Goal: Task Accomplishment & Management: Use online tool/utility

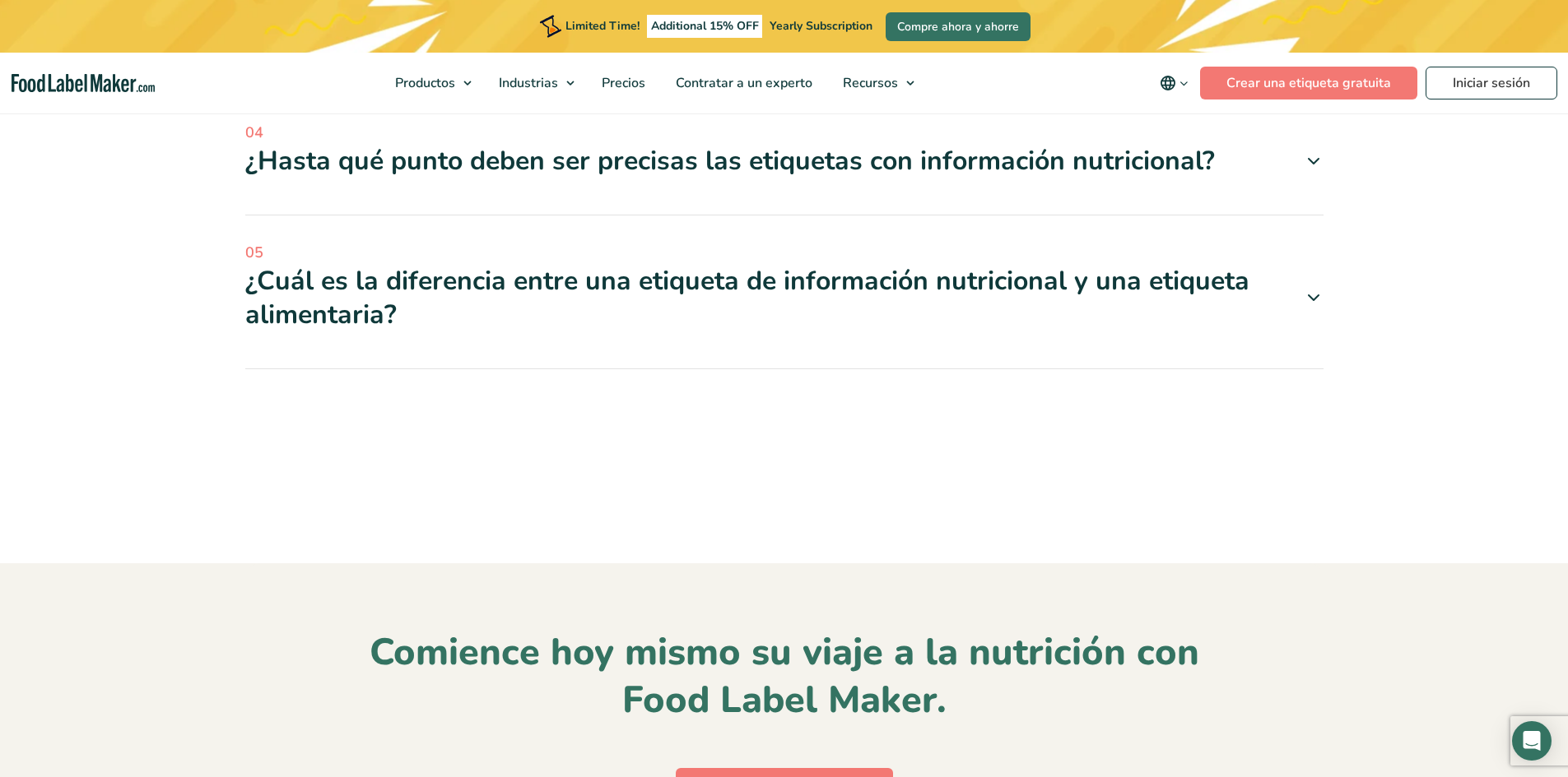
scroll to position [6500, 0]
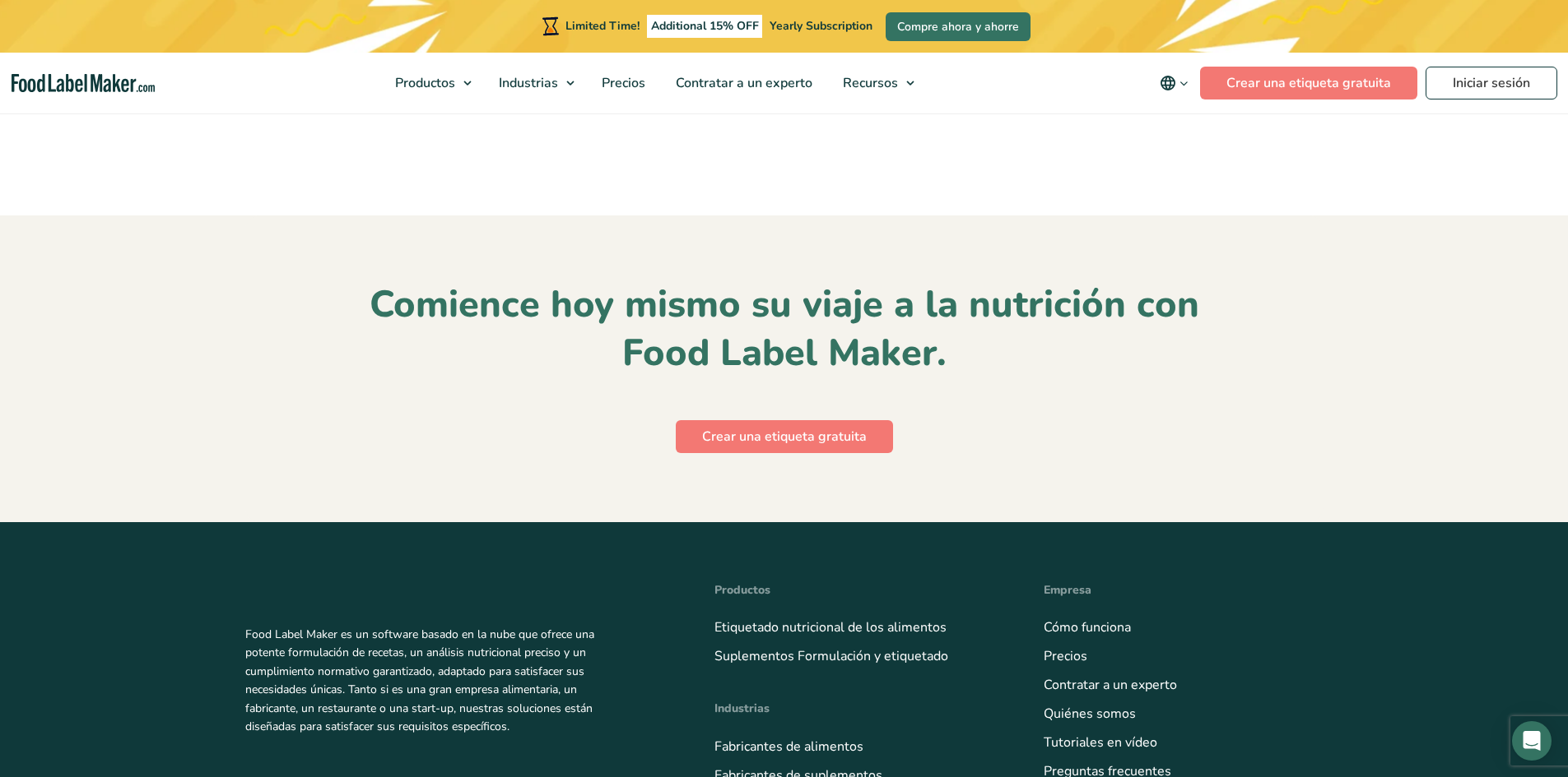
scroll to position [6829, 0]
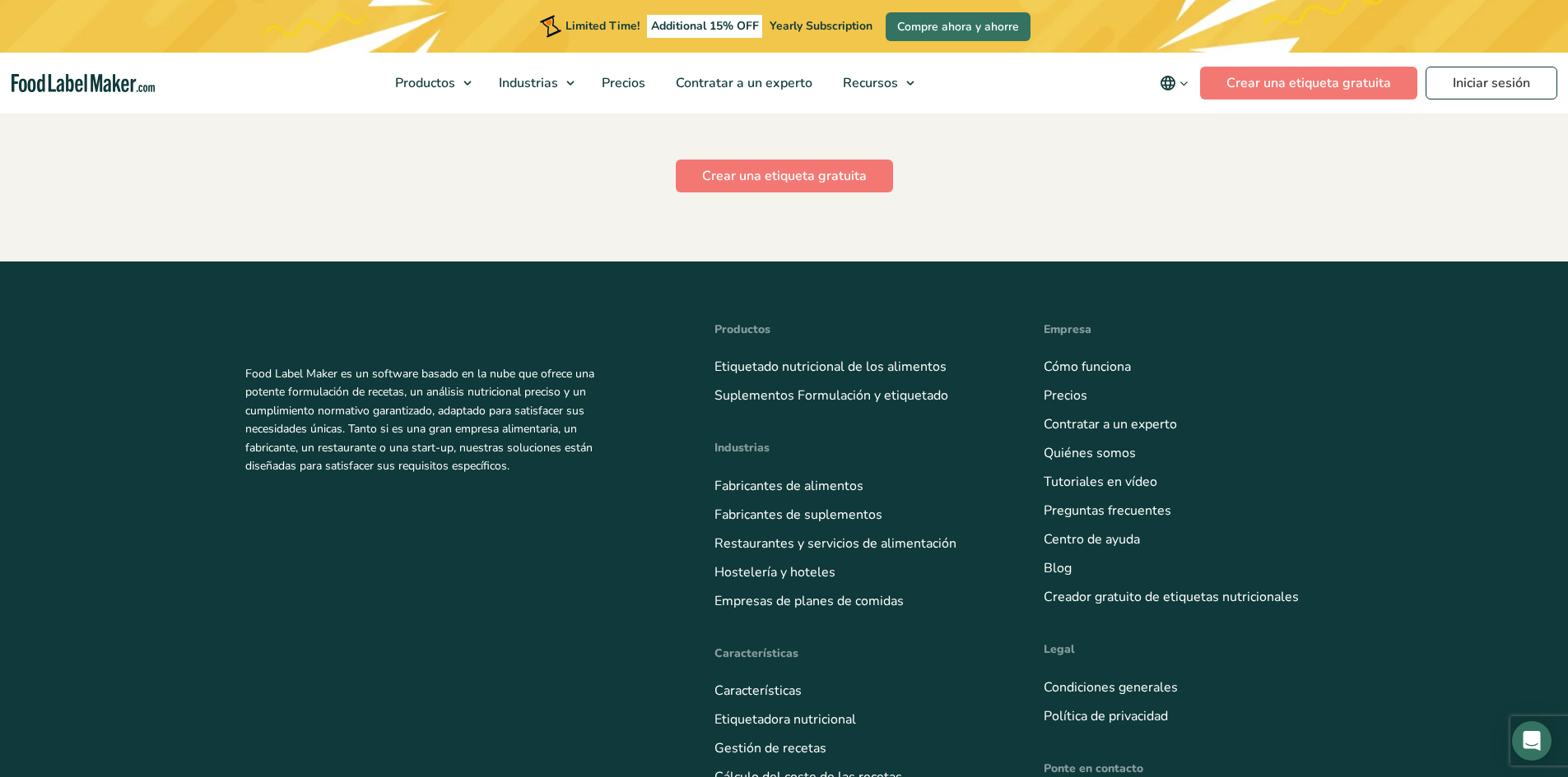
scroll to position [7157, 0]
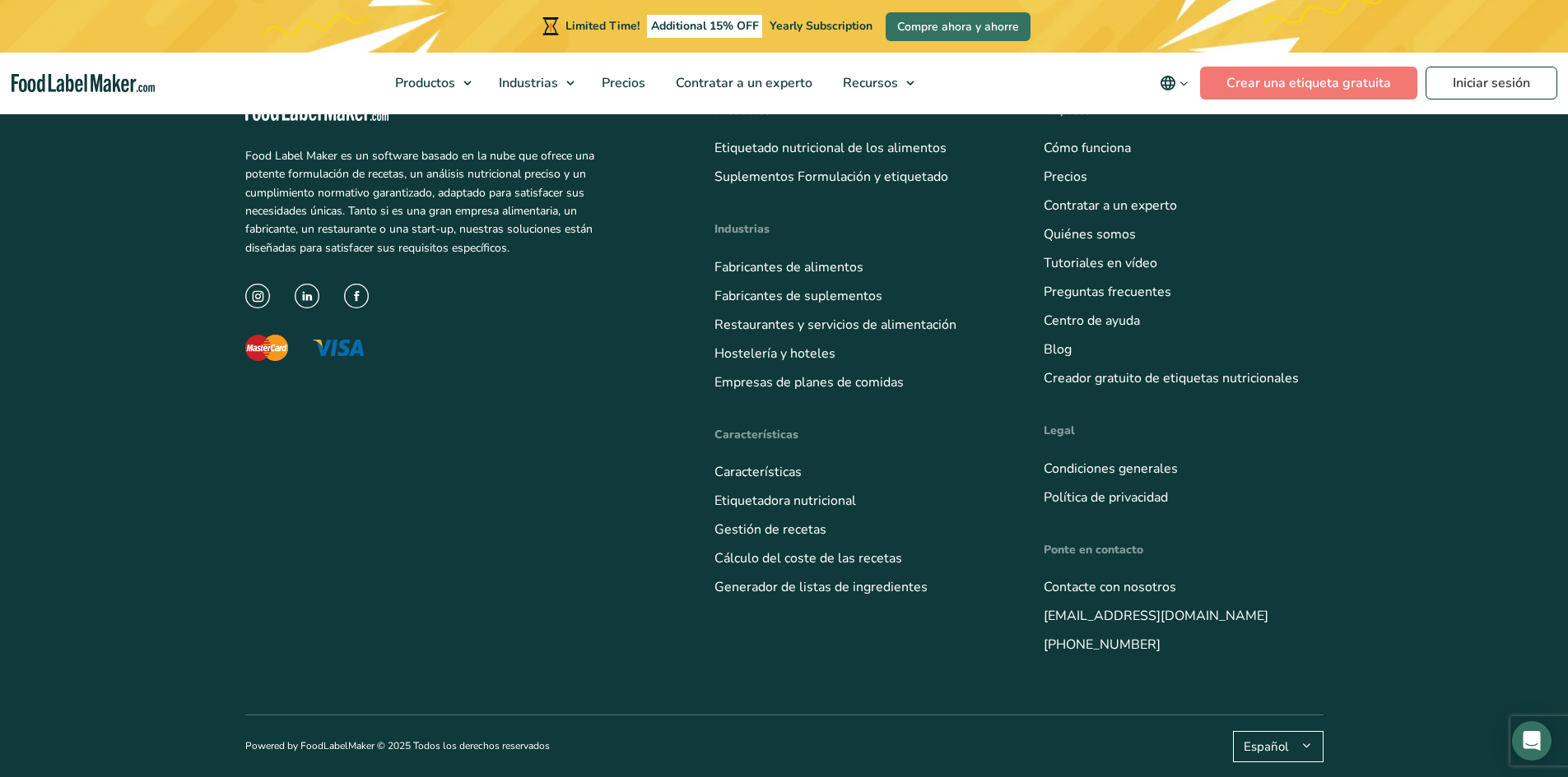
scroll to position [7569, 0]
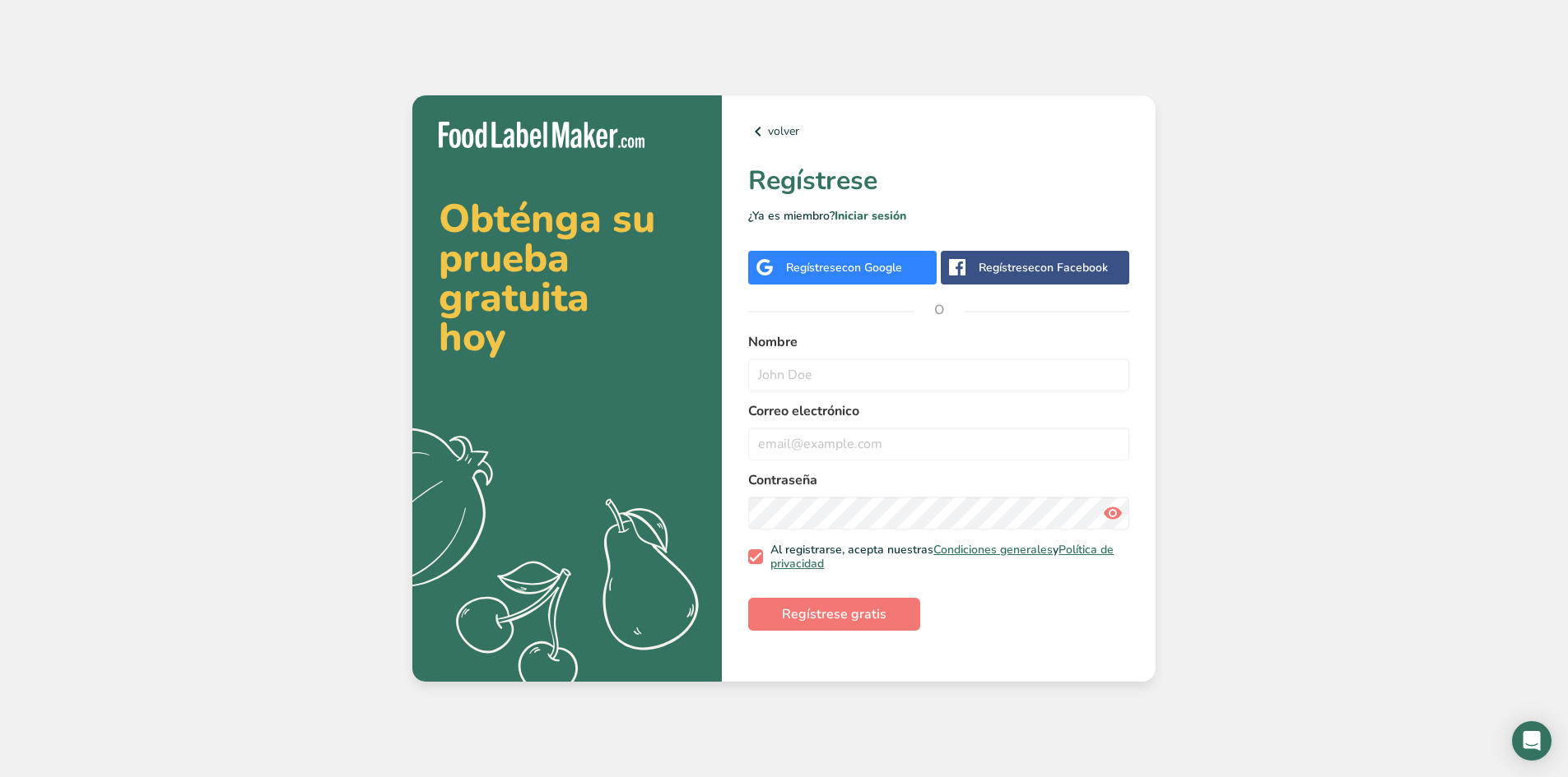
click at [875, 264] on span "con Google" at bounding box center [871, 268] width 60 height 16
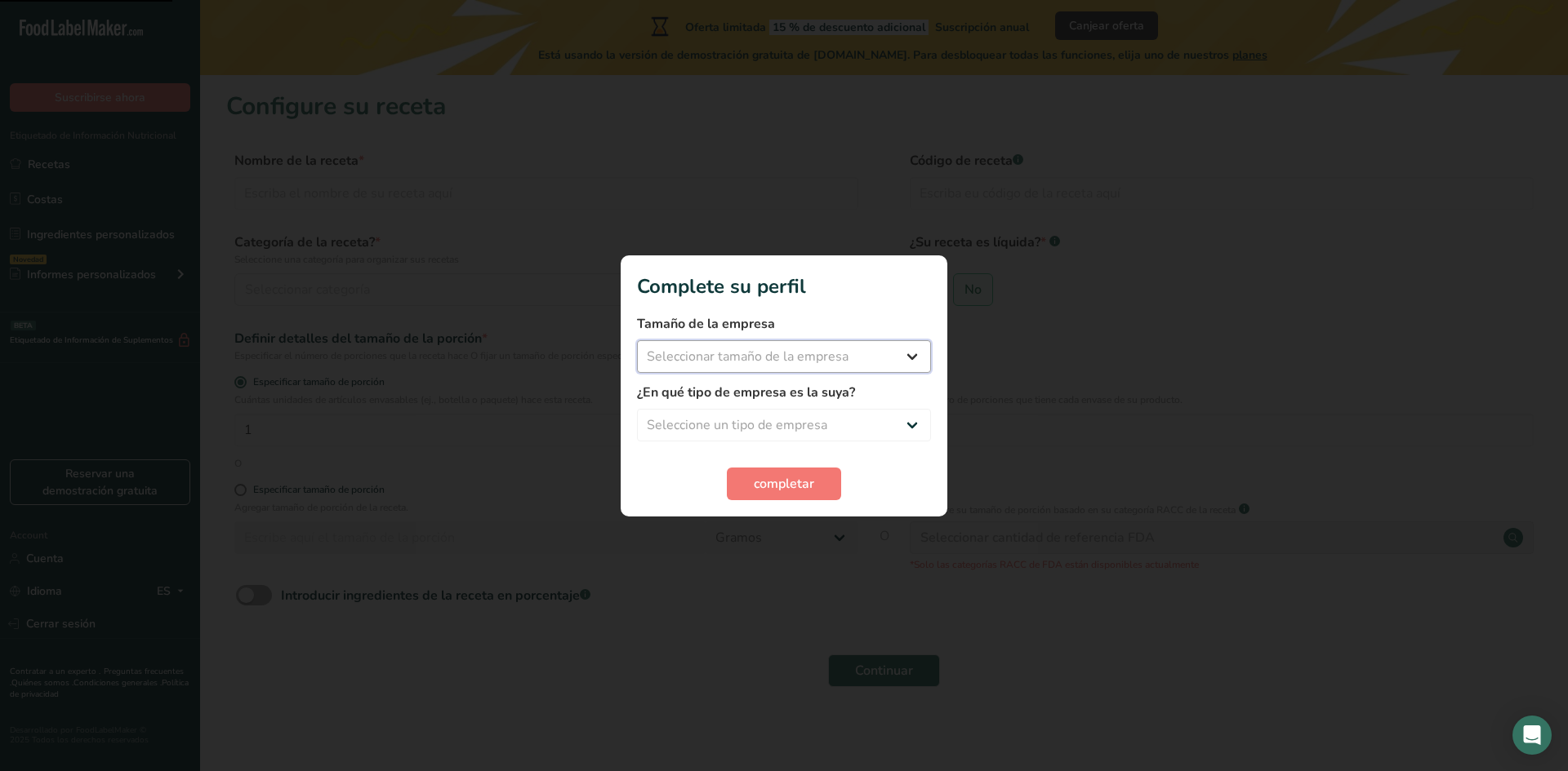
click at [912, 352] on select "Seleccionar tamaño de la empresa Menos de 10 empleados De 10 a 50 empleados De …" at bounding box center [784, 357] width 294 height 33
select select "1"
click at [637, 341] on select "Seleccionar tamaño de la empresa Menos de 10 empleados De 10 a 50 empleados De …" at bounding box center [784, 357] width 294 height 33
click at [915, 433] on select "Seleccione un tipo de empresa Fabricante de alimentos envasados Restaurante y c…" at bounding box center [784, 425] width 294 height 33
select select "1"
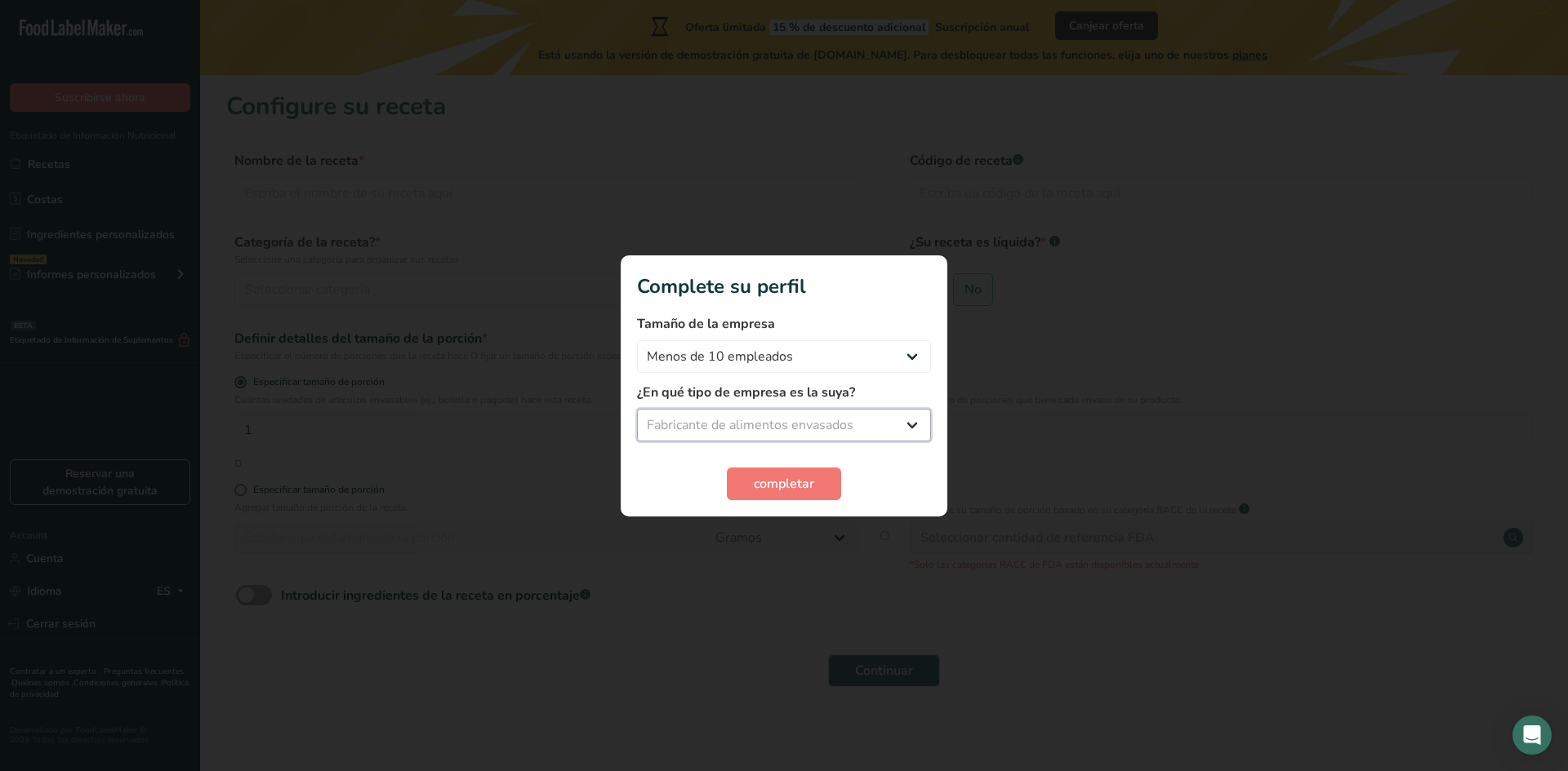
click at [637, 409] on select "Seleccione un tipo de empresa Fabricante de alimentos envasados Restaurante y c…" at bounding box center [784, 425] width 294 height 33
click at [833, 480] on button "completar" at bounding box center [784, 485] width 115 height 33
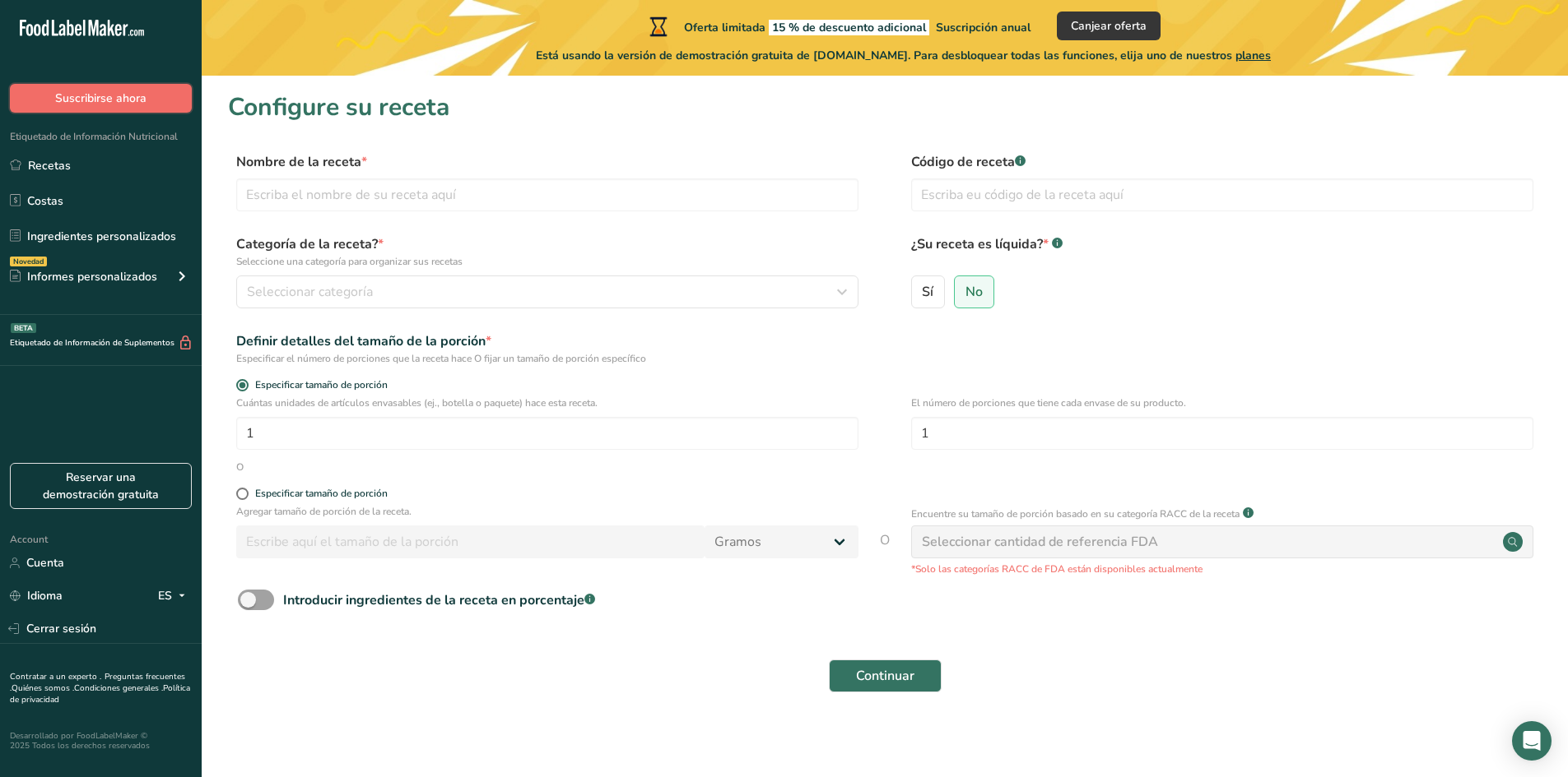
click at [127, 94] on span "Suscribirse ahora" at bounding box center [100, 99] width 91 height 18
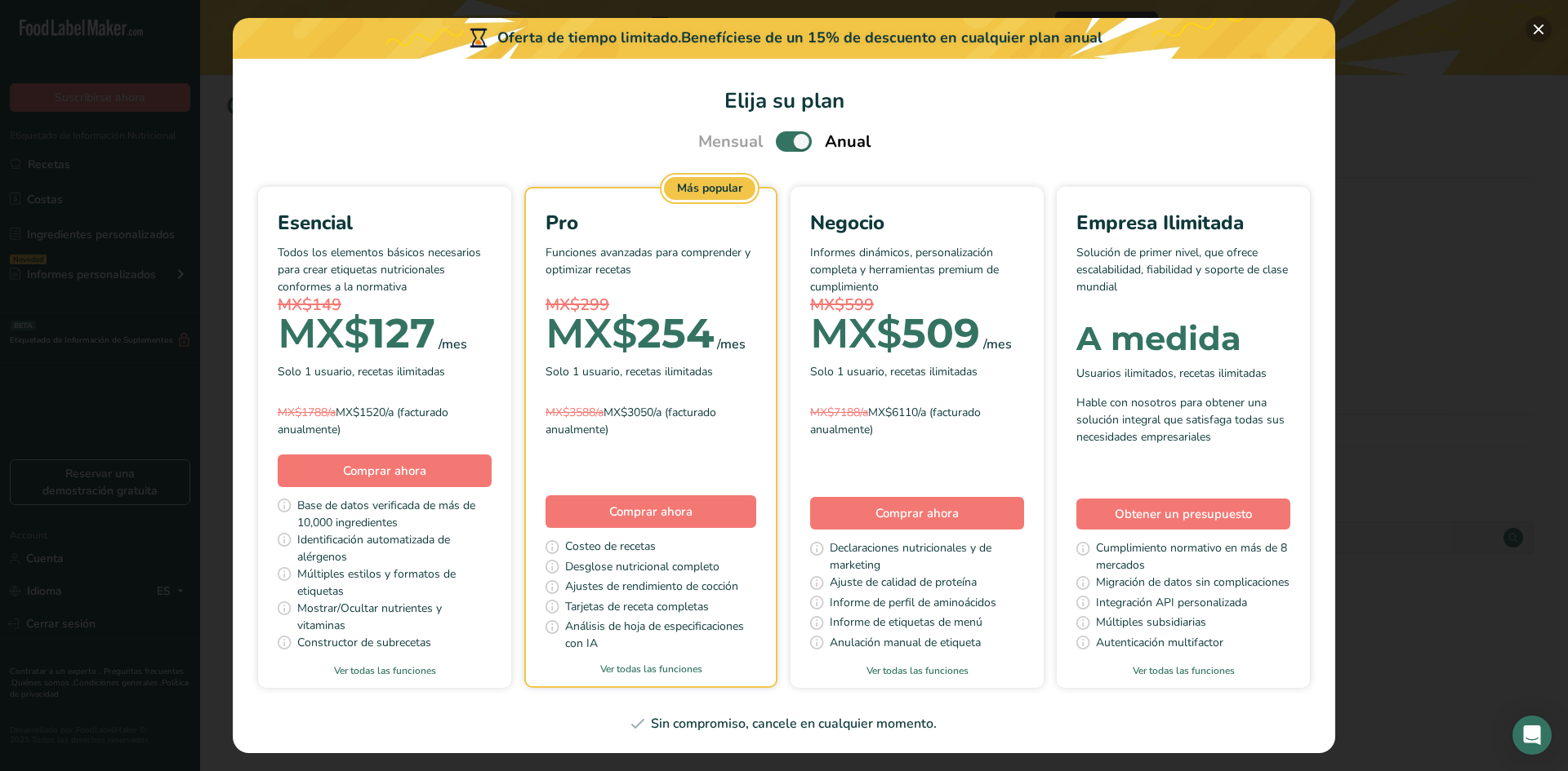
click at [1534, 31] on button "Pick Your Pricing Plan Modal" at bounding box center [1538, 29] width 26 height 26
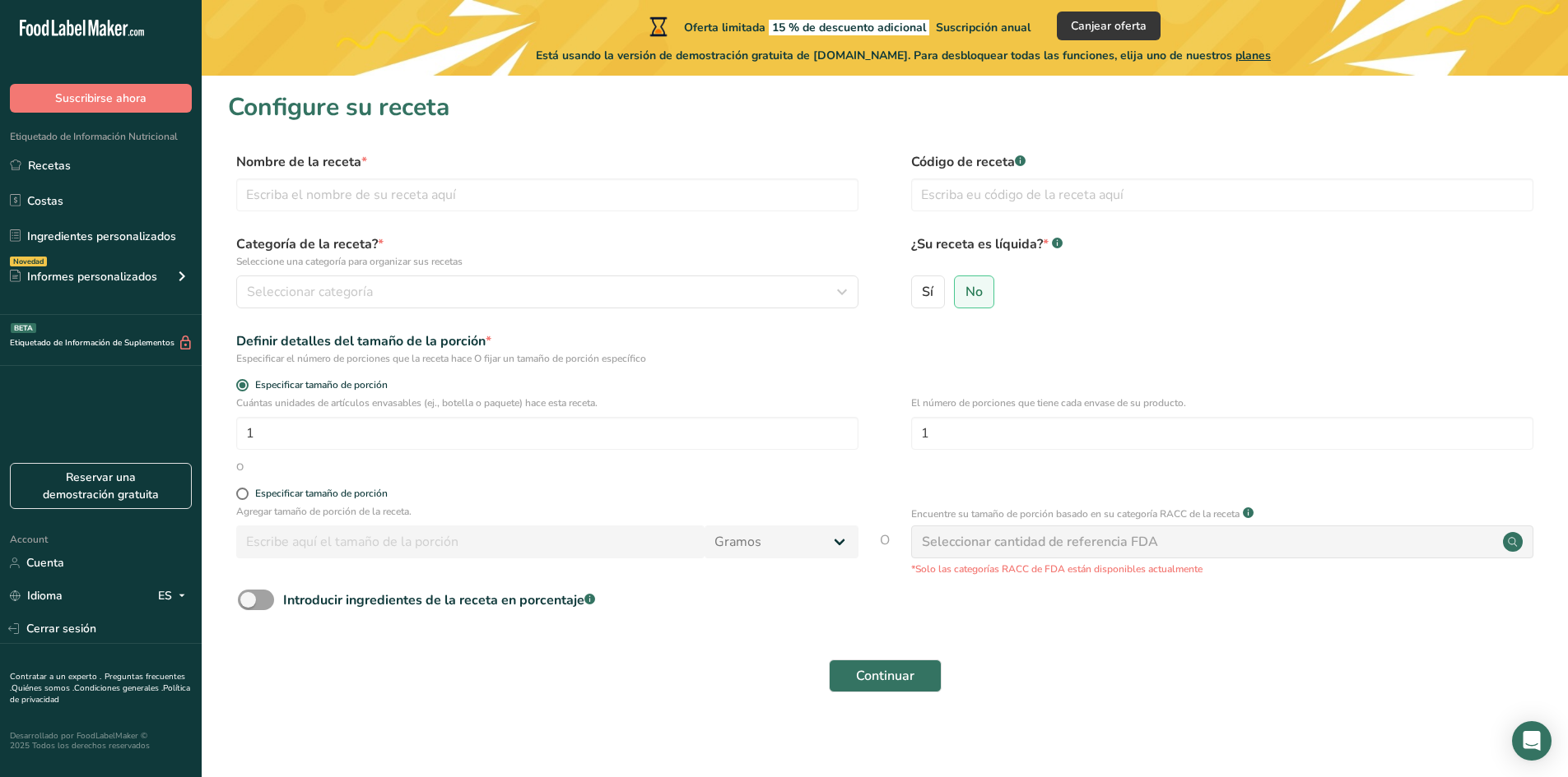
scroll to position [4, 0]
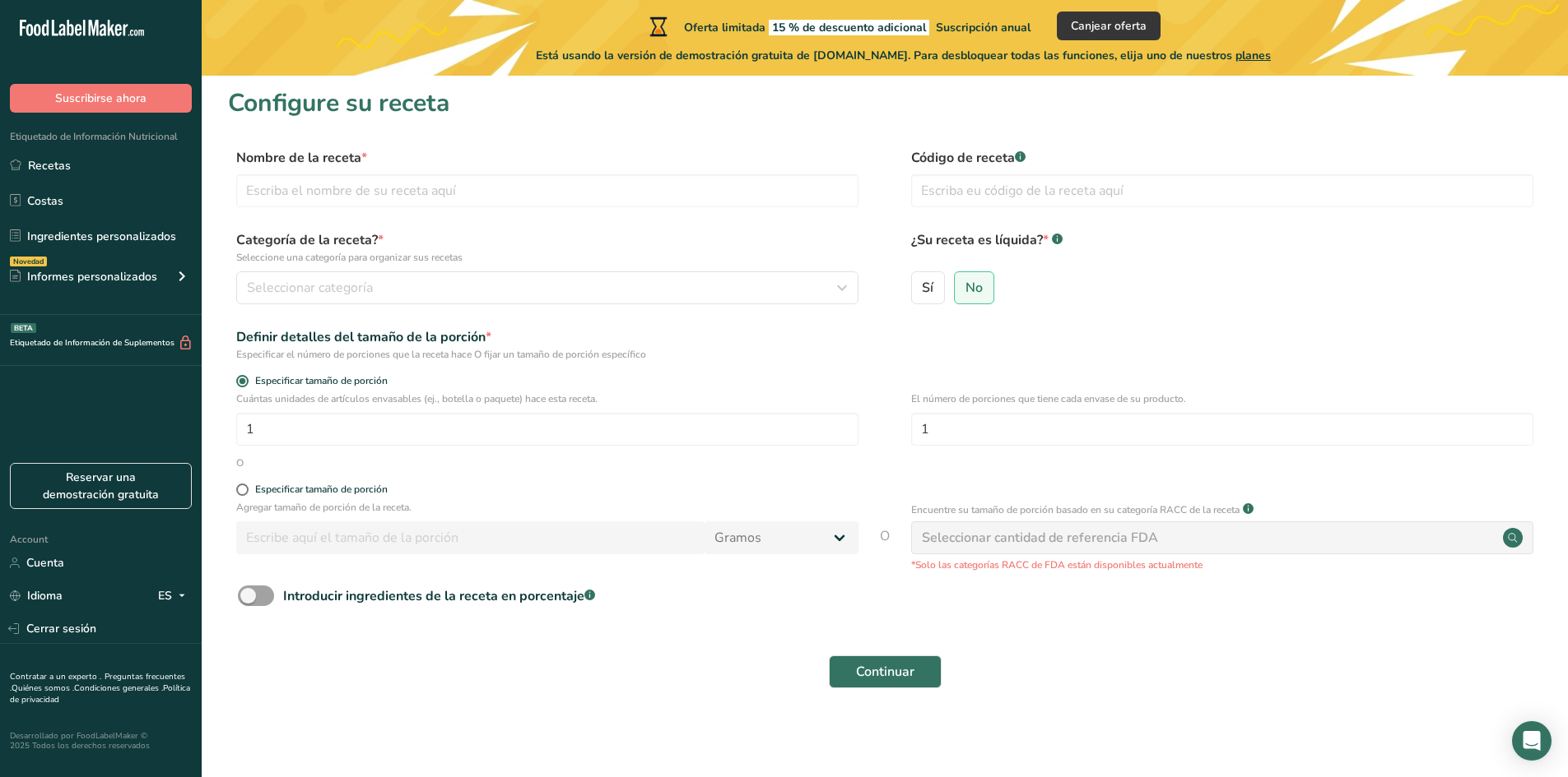
click at [1512, 532] on circle at bounding box center [1512, 538] width 20 height 20
click at [470, 180] on input "text" at bounding box center [547, 191] width 623 height 33
click at [840, 291] on icon "button" at bounding box center [842, 288] width 20 height 29
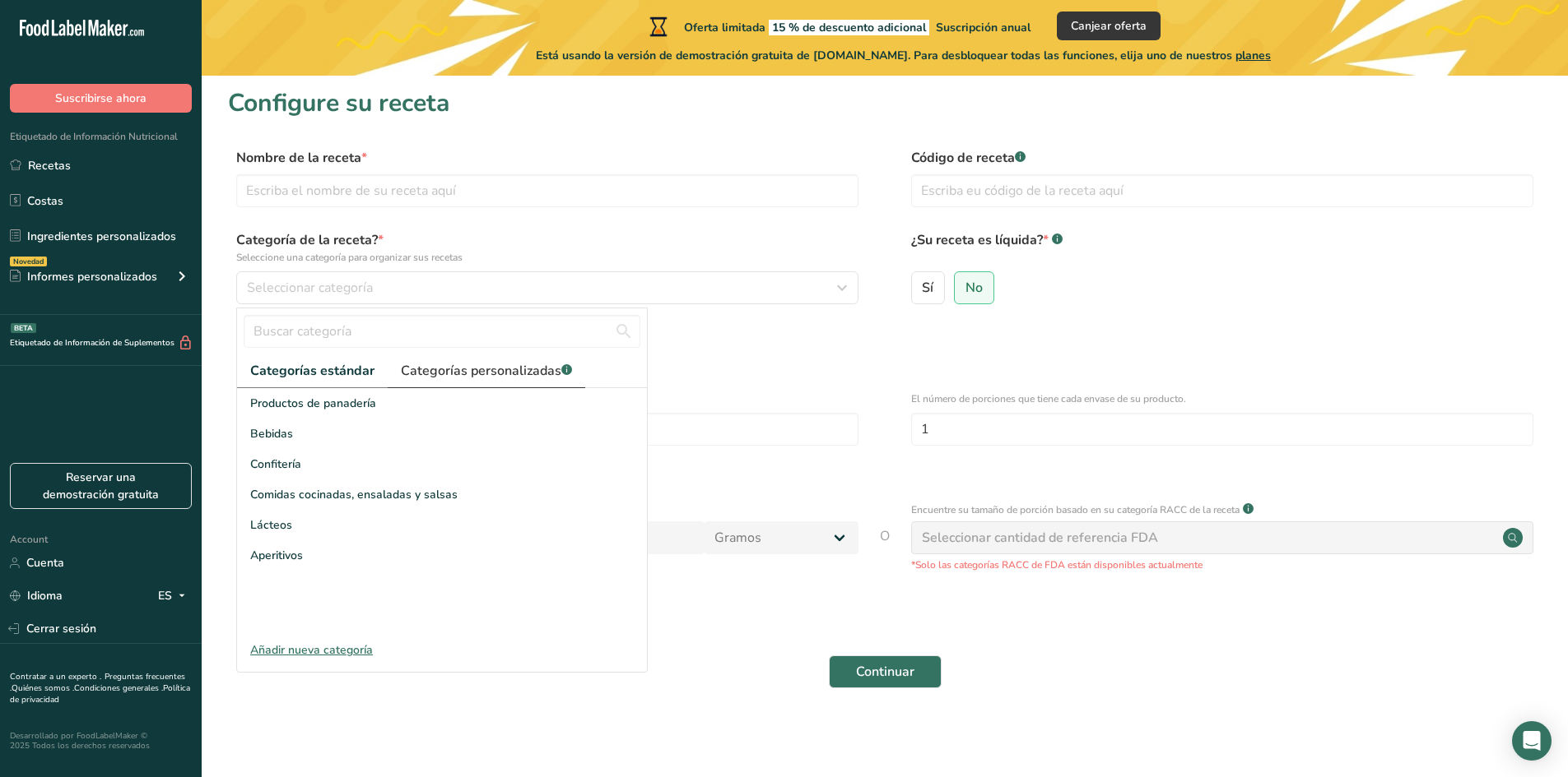
click at [455, 364] on span "Categorías personalizadas .a-a{fill:#347362;}.b-a{fill:#fff;}" at bounding box center [485, 371] width 171 height 20
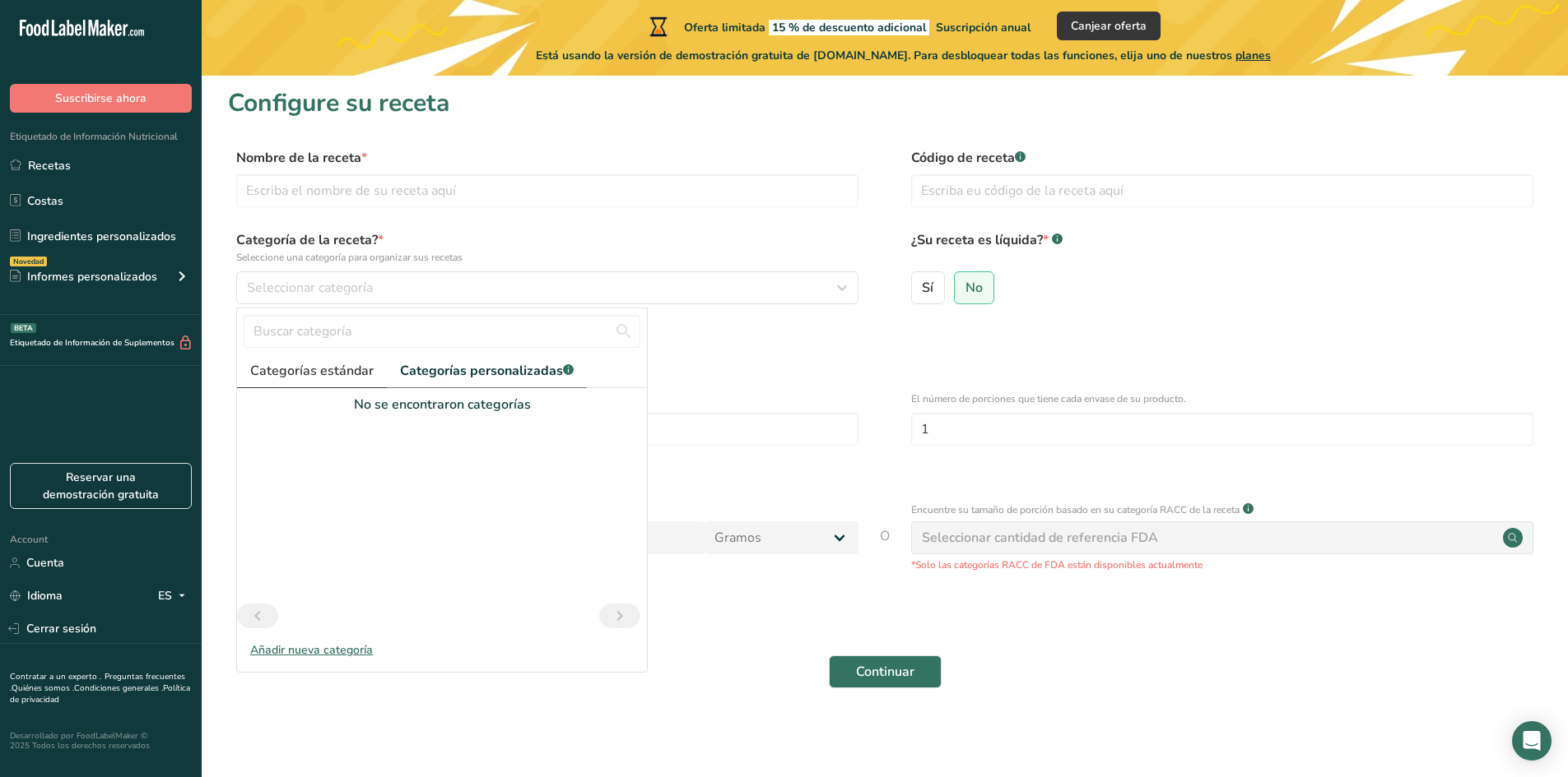
click at [289, 369] on span "Categorías estándar" at bounding box center [312, 371] width 123 height 20
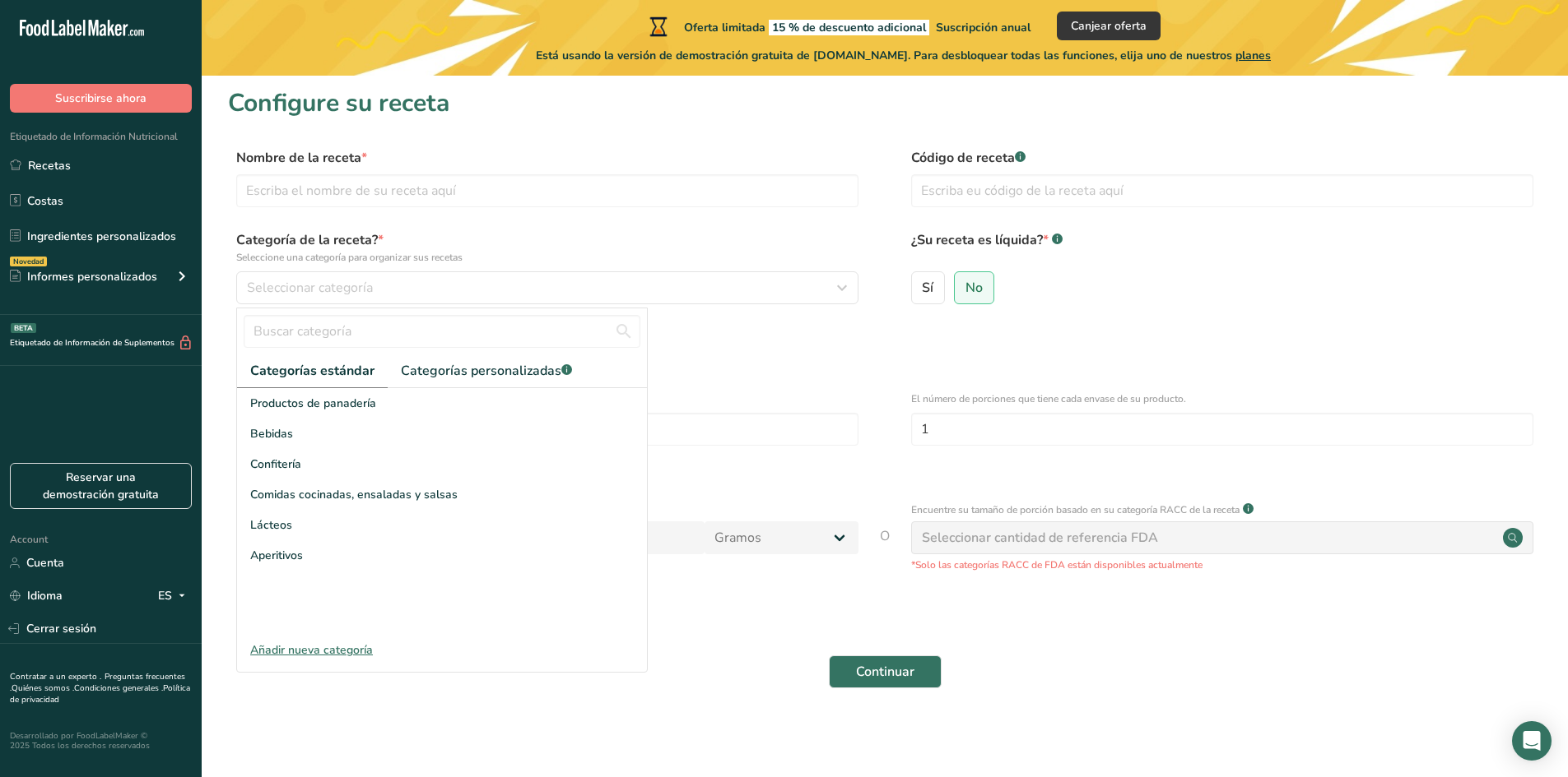
click at [470, 728] on main "Oferta limitada 15 % de descuento adicional Suscripción anual Canjear oferta Es…" at bounding box center [784, 387] width 1568 height 782
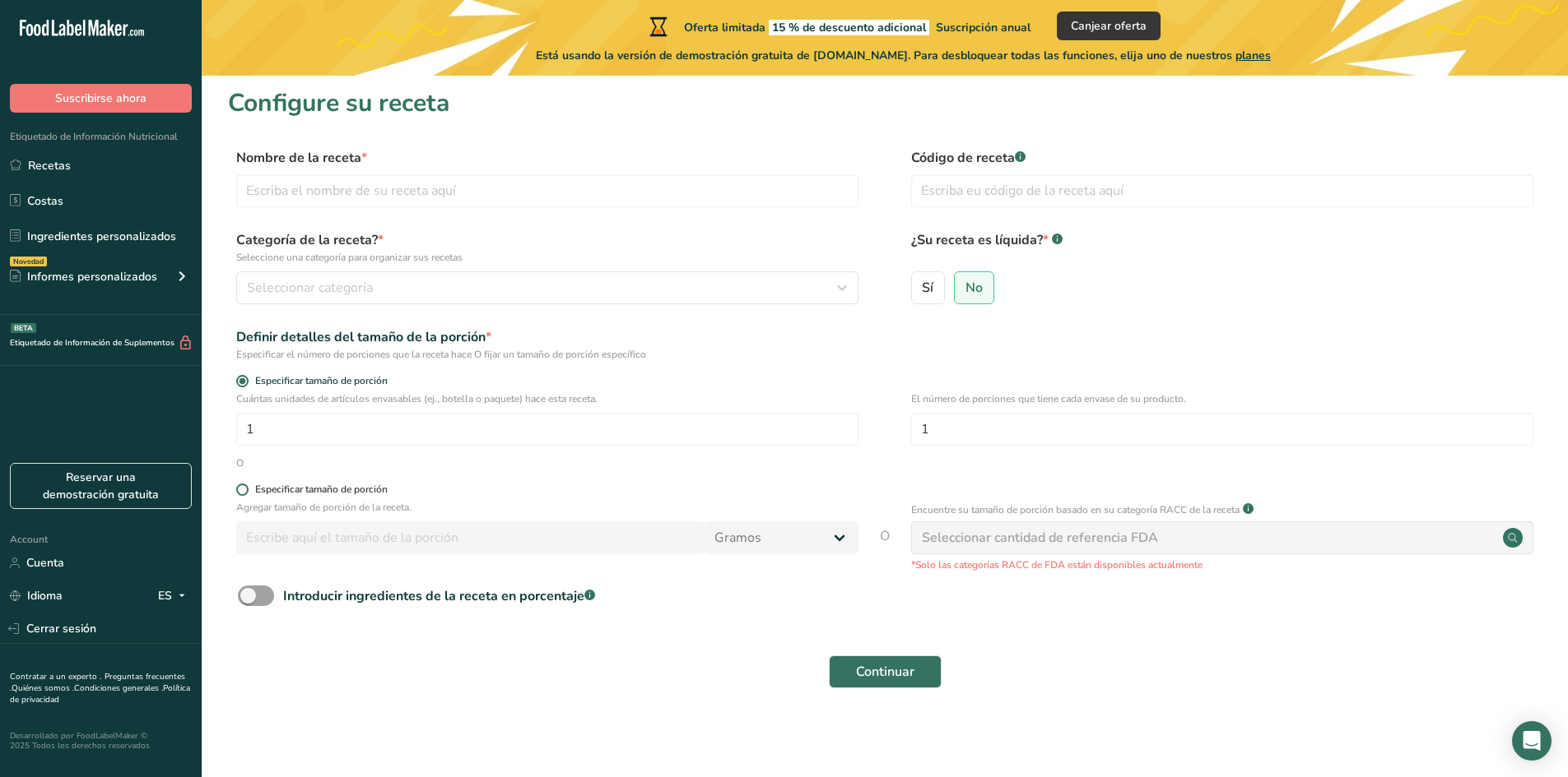
click at [240, 491] on span at bounding box center [242, 489] width 13 height 13
click at [240, 491] on input "Especificar tamaño de porción" at bounding box center [241, 489] width 11 height 11
radio input "true"
radio input "false"
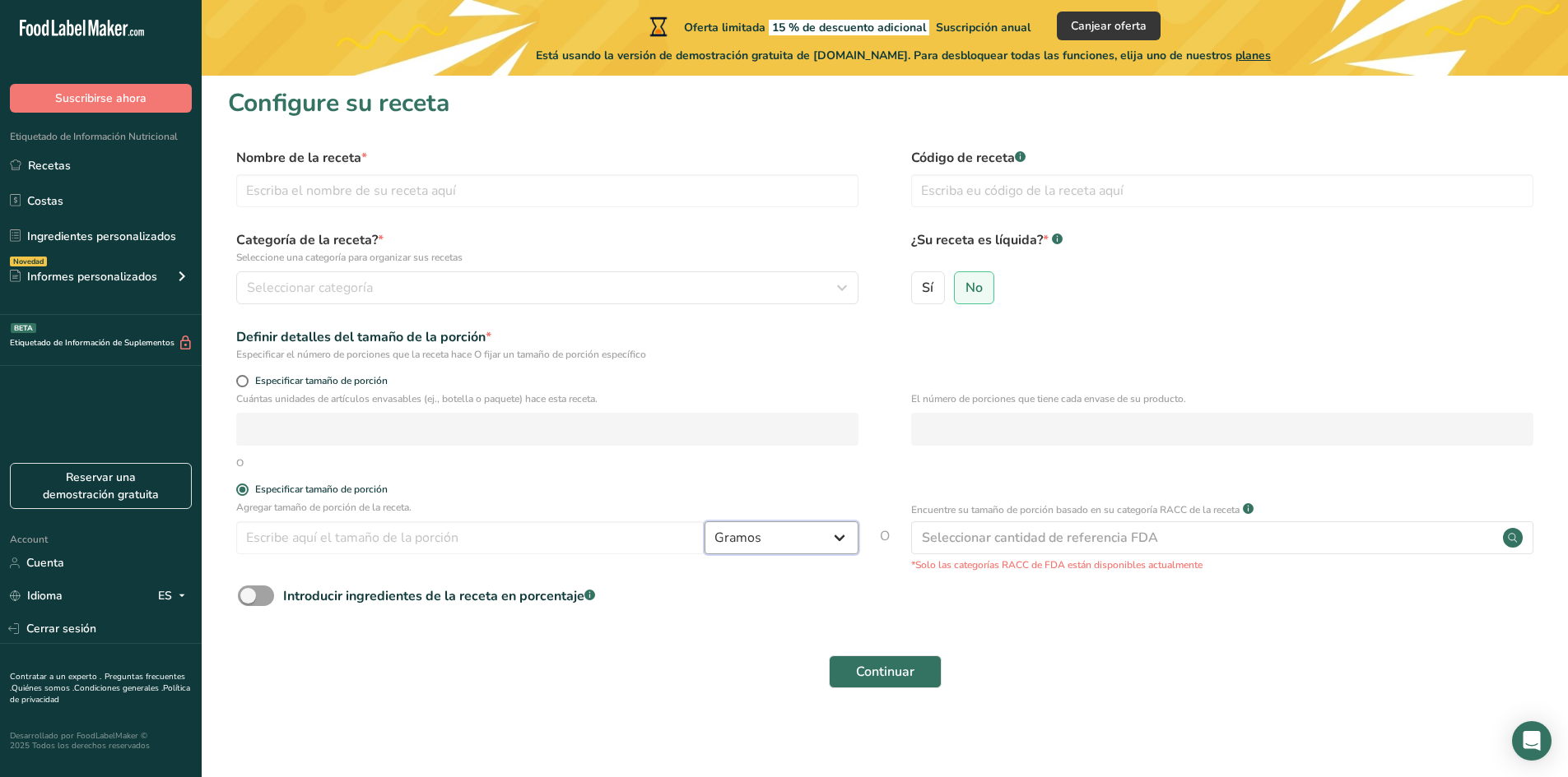
click at [829, 540] on select "Gramos kg mg mcg libras onza litro mL onza líquida cucharada cucharadita taza C…" at bounding box center [781, 538] width 154 height 33
click at [705, 522] on select "Gramos kg mg mcg libras onza litro mL onza líquida cucharada cucharadita taza C…" at bounding box center [781, 538] width 154 height 33
click at [501, 536] on input "number" at bounding box center [470, 538] width 468 height 33
type input "50"
click at [569, 474] on form "Nombre de la receta * Código de receta .a-a{fill:#347362;}.b-a{fill:#fff;} Cate…" at bounding box center [885, 423] width 1314 height 550
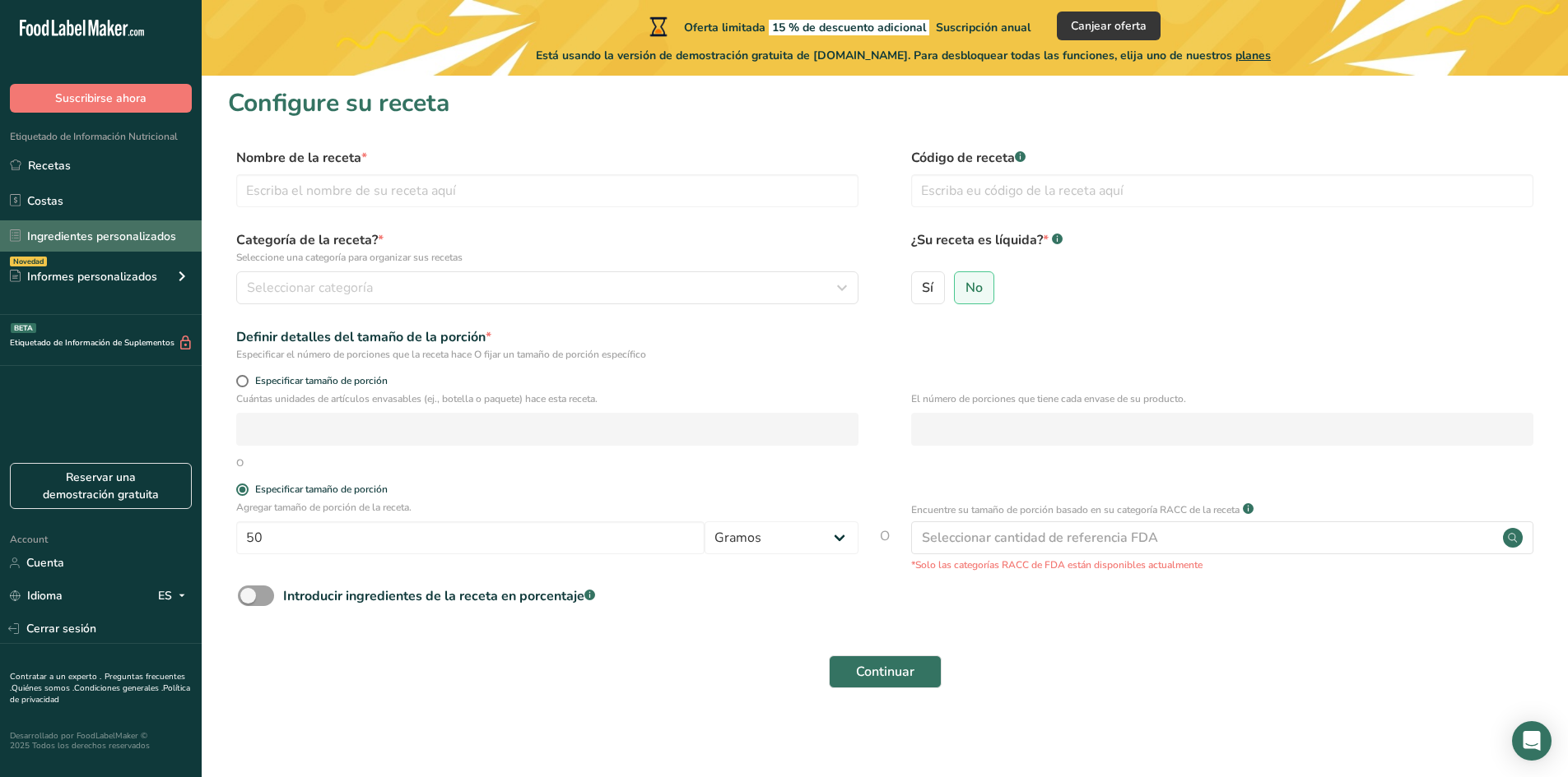
click at [152, 239] on link "Ingredientes personalizados" at bounding box center [101, 236] width 202 height 31
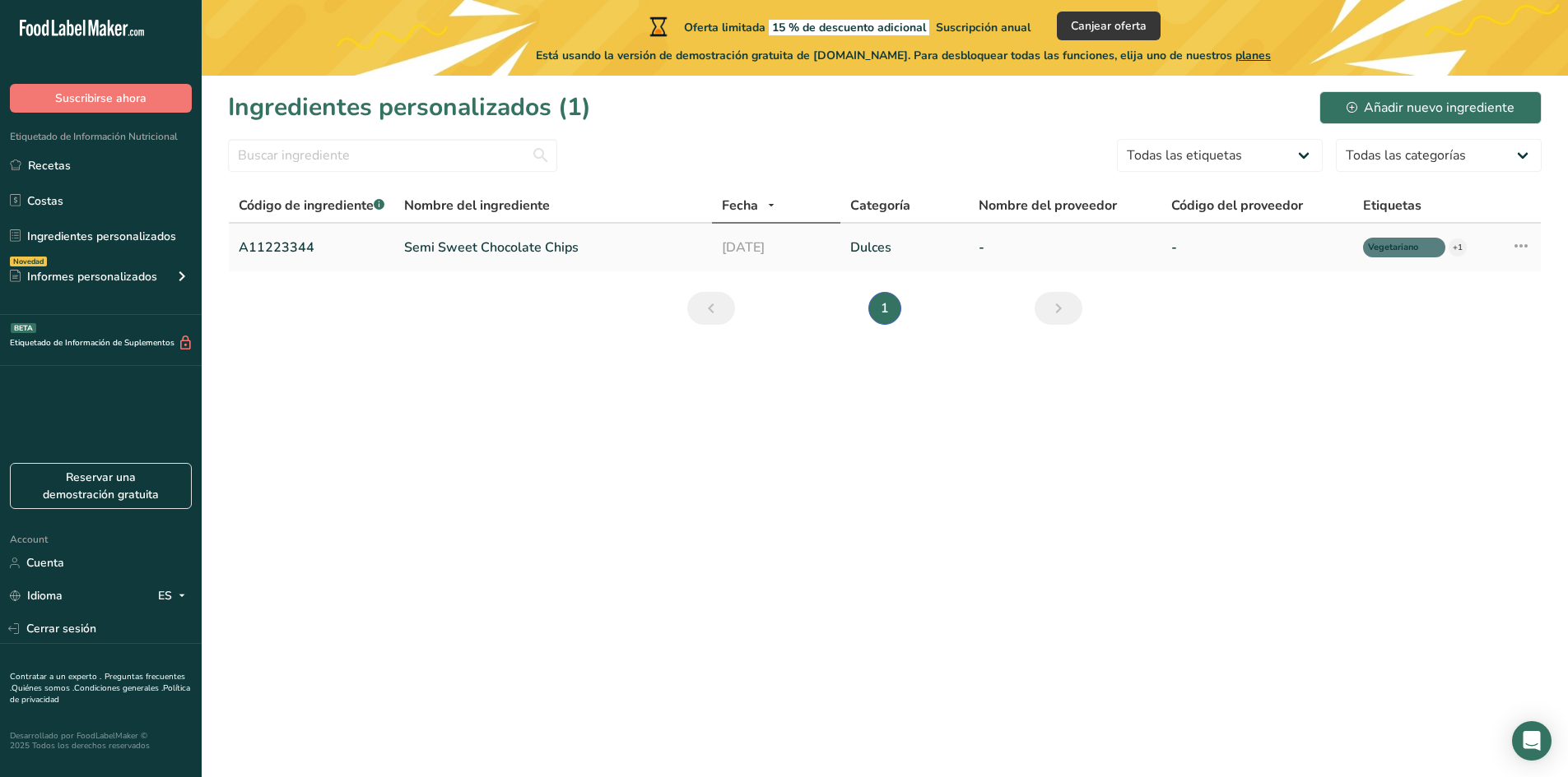
click at [977, 251] on td "-" at bounding box center [1065, 248] width 192 height 48
click at [850, 243] on td "Dulces" at bounding box center [904, 248] width 129 height 48
click at [1392, 251] on span "Vegetariano" at bounding box center [1396, 248] width 58 height 14
click at [1076, 31] on button "Canjear oferta" at bounding box center [1108, 25] width 104 height 28
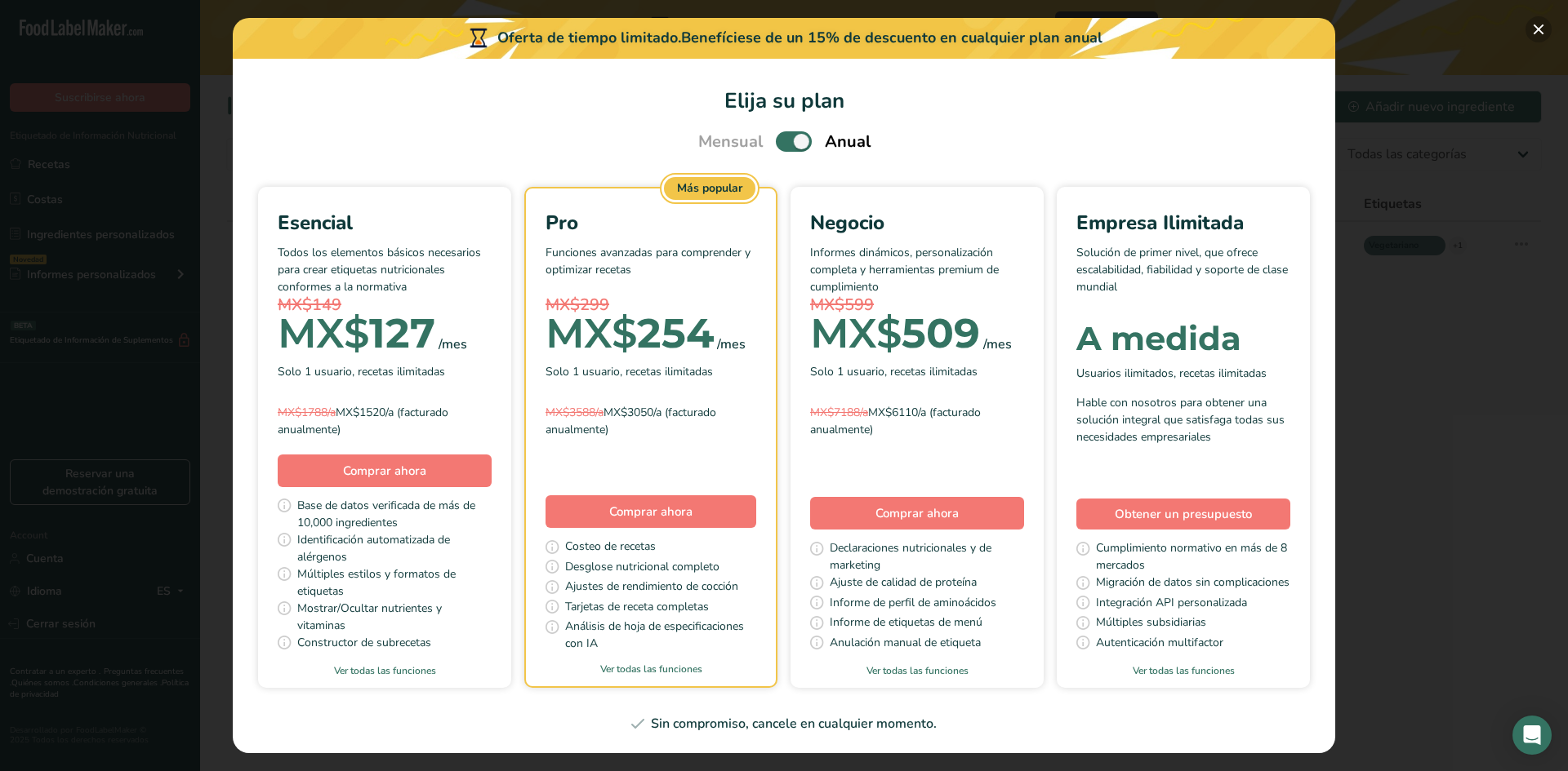
click at [1544, 23] on button "Pick Your Pricing Plan Modal" at bounding box center [1538, 29] width 26 height 26
